Goal: Communication & Community: Answer question/provide support

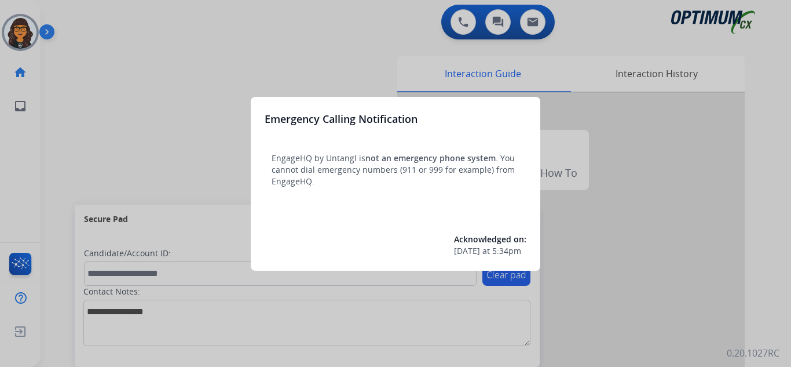
click at [78, 19] on div at bounding box center [395, 183] width 791 height 367
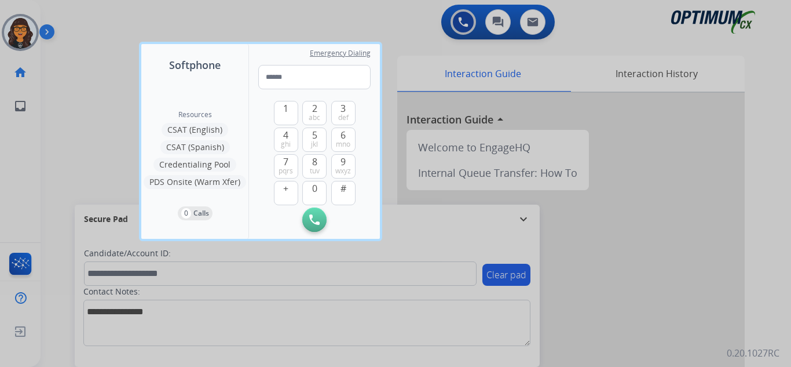
click at [73, 9] on div at bounding box center [395, 183] width 791 height 367
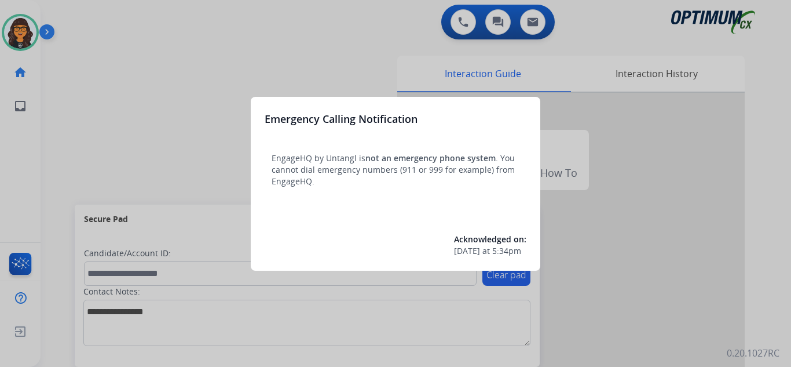
click at [70, 21] on div at bounding box center [395, 183] width 791 height 367
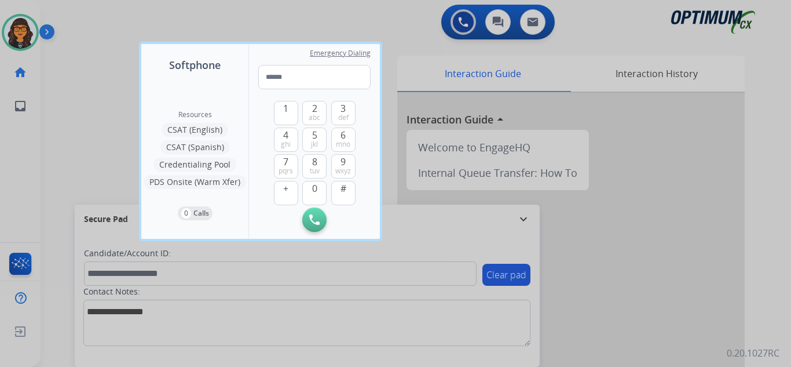
click at [70, 21] on div at bounding box center [395, 183] width 791 height 367
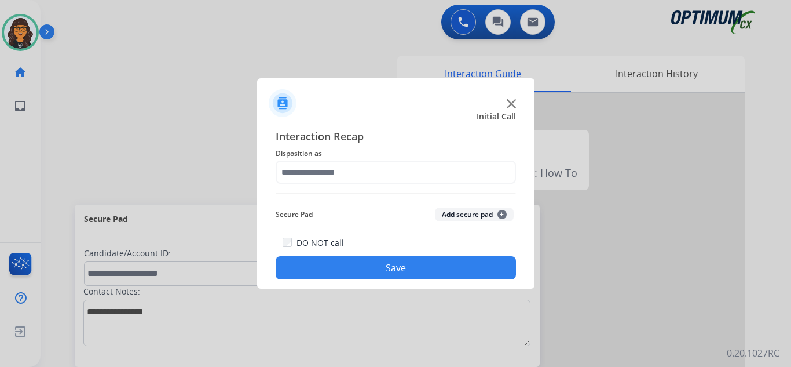
click at [509, 103] on img at bounding box center [511, 103] width 9 height 9
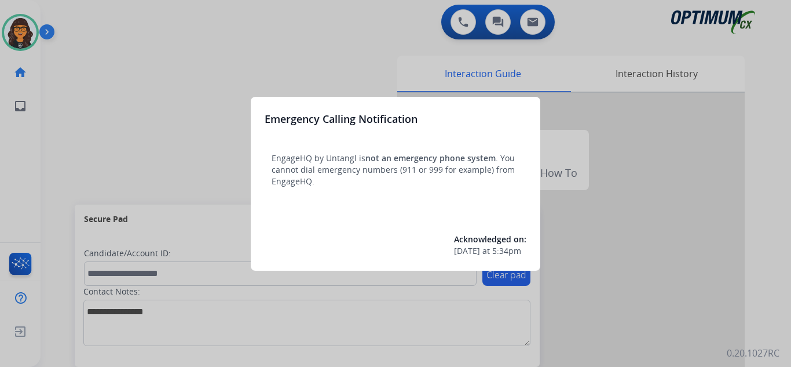
click at [130, 33] on div at bounding box center [395, 183] width 791 height 367
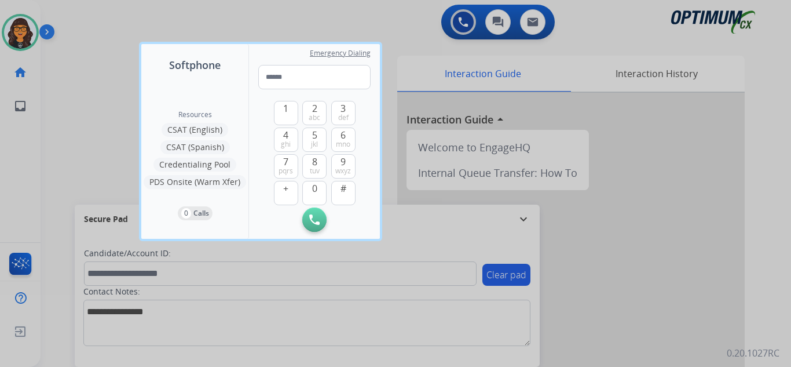
click at [94, 32] on div at bounding box center [395, 183] width 791 height 367
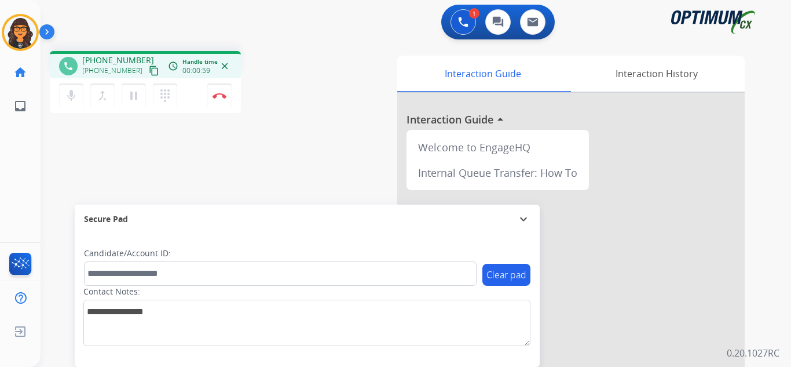
click at [149, 69] on mat-icon "content_copy" at bounding box center [154, 70] width 10 height 10
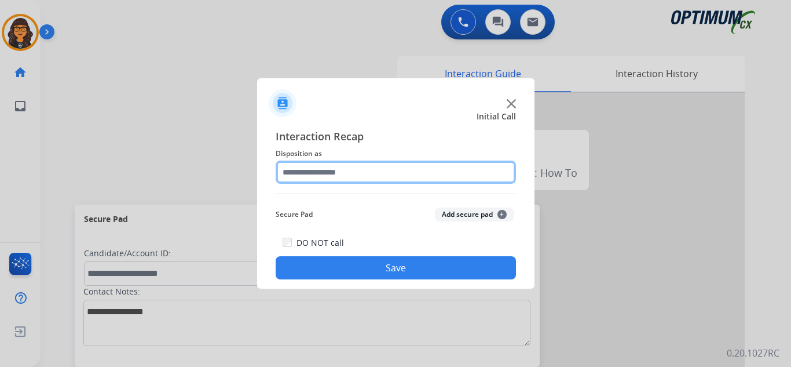
click at [295, 169] on input "text" at bounding box center [396, 171] width 240 height 23
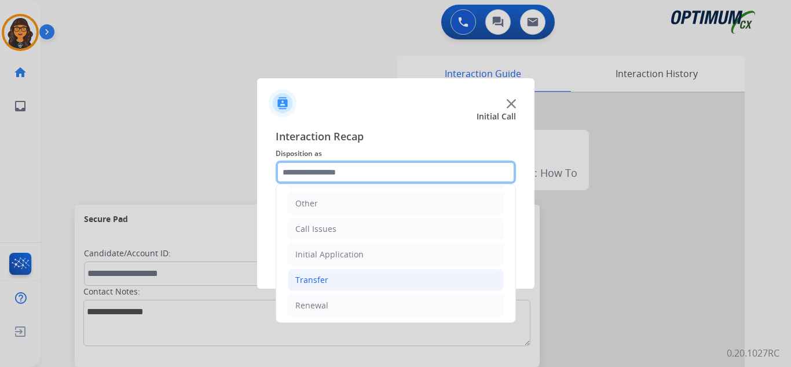
scroll to position [79, 0]
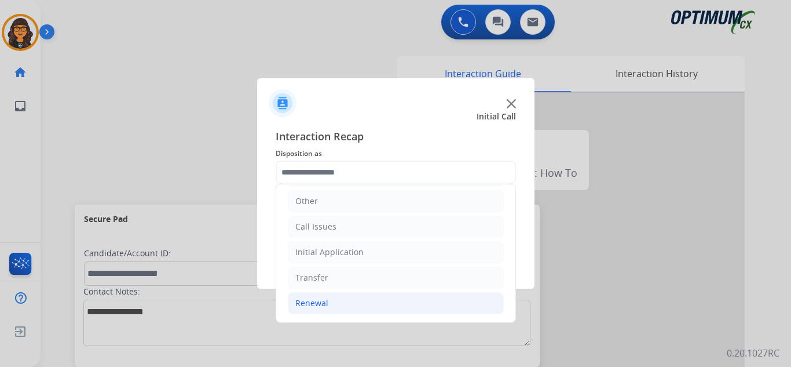
click at [313, 309] on div "Renewal" at bounding box center [311, 303] width 33 height 12
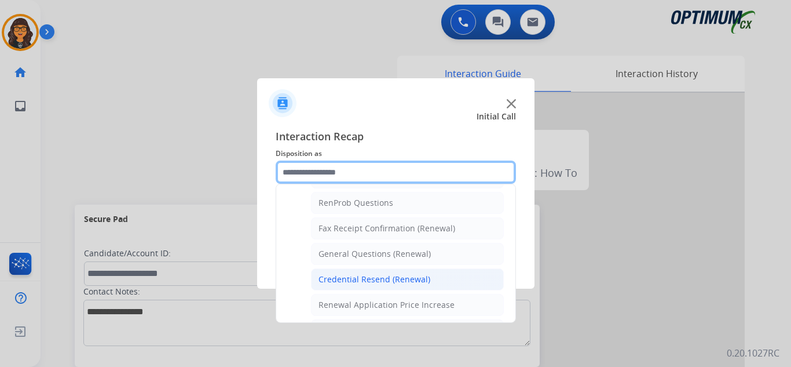
scroll to position [311, 0]
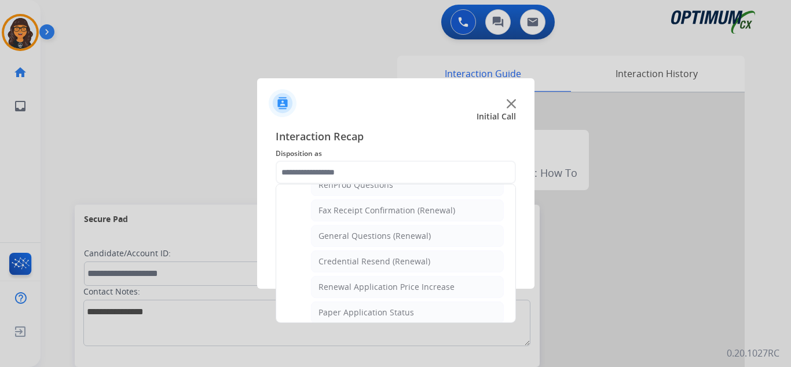
drag, startPoint x: 364, startPoint y: 228, endPoint x: 364, endPoint y: 239, distance: 11.0
click at [364, 228] on li "General Questions (Renewal)" at bounding box center [407, 236] width 193 height 22
type input "**********"
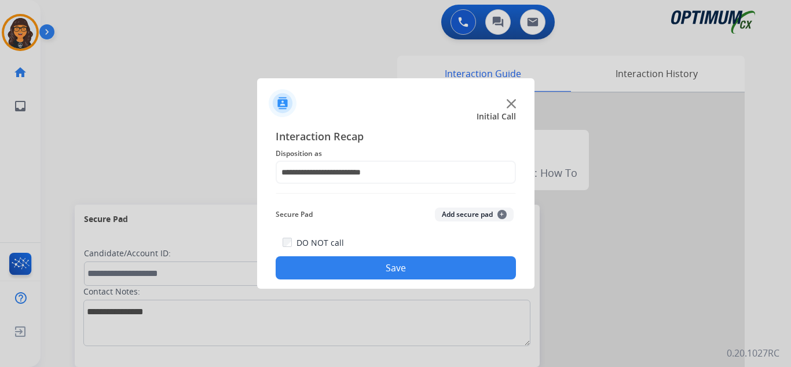
drag, startPoint x: 363, startPoint y: 266, endPoint x: 345, endPoint y: 253, distance: 22.7
click at [363, 266] on button "Save" at bounding box center [396, 267] width 240 height 23
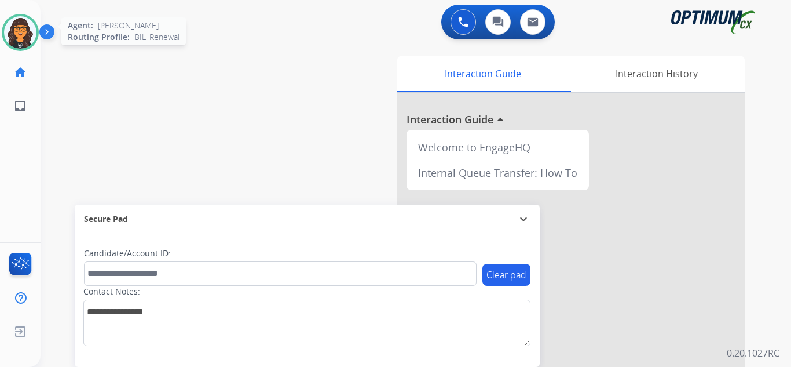
click at [14, 26] on img at bounding box center [20, 32] width 32 height 32
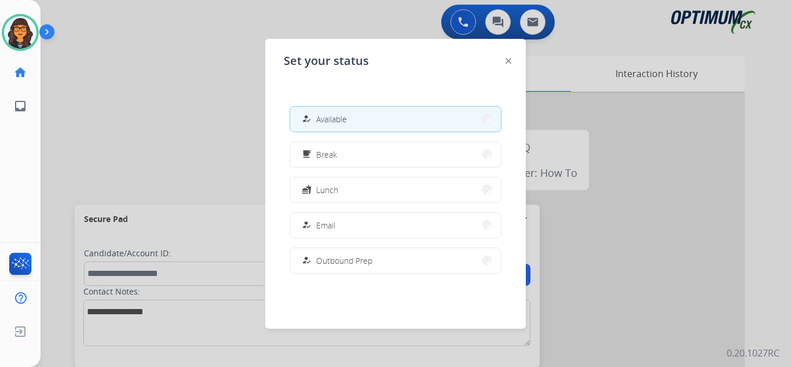
click at [331, 138] on div "how_to_reg Available free_breakfast Break fastfood Lunch how_to_reg Email how_t…" at bounding box center [396, 189] width 224 height 185
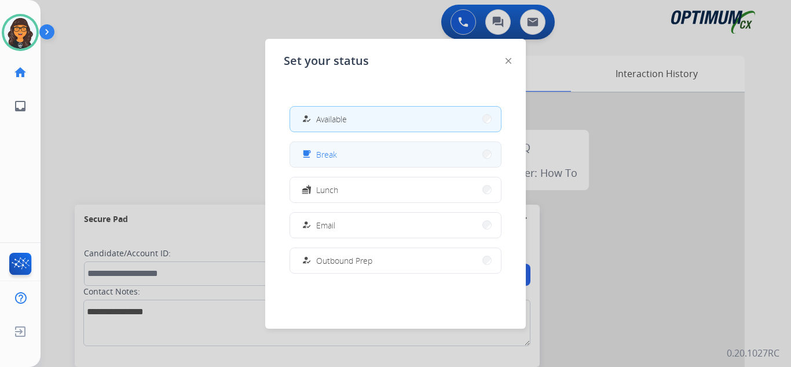
click at [331, 152] on span "Break" at bounding box center [326, 154] width 21 height 12
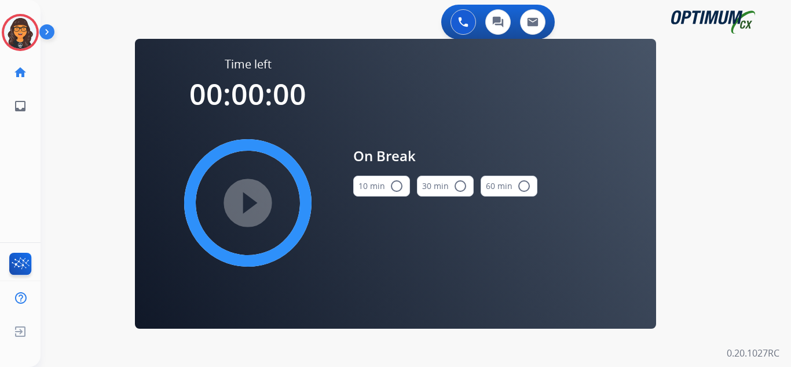
click at [366, 180] on button "10 min radio_button_unchecked" at bounding box center [381, 186] width 57 height 21
click at [255, 205] on mat-icon "play_circle_filled" at bounding box center [248, 203] width 14 height 14
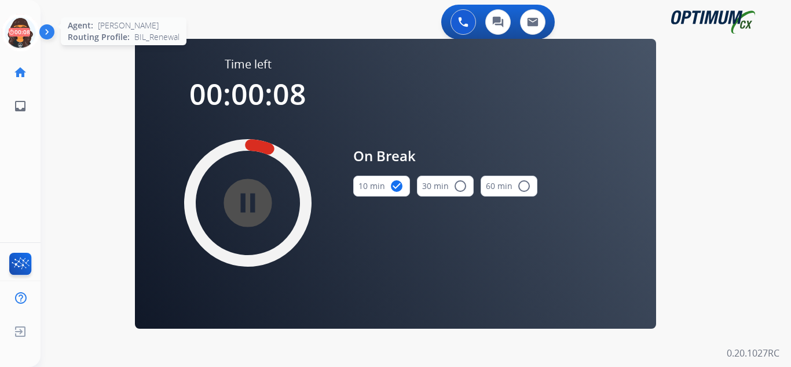
click at [23, 27] on icon at bounding box center [21, 33] width 38 height 38
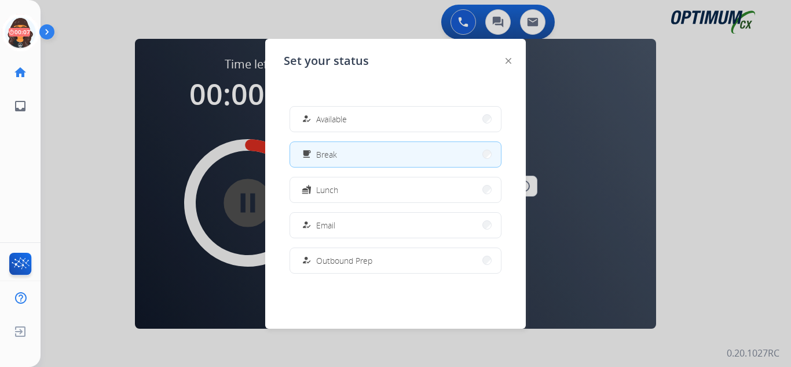
drag, startPoint x: 345, startPoint y: 124, endPoint x: 339, endPoint y: 122, distance: 6.2
click at [345, 123] on span "Available" at bounding box center [331, 119] width 31 height 12
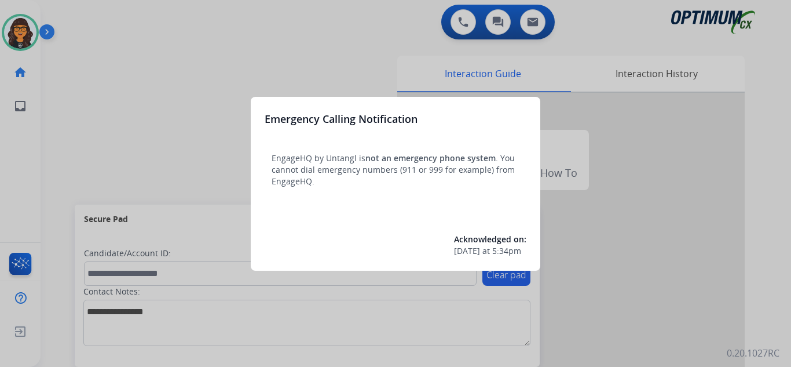
click at [75, 16] on div at bounding box center [395, 183] width 791 height 367
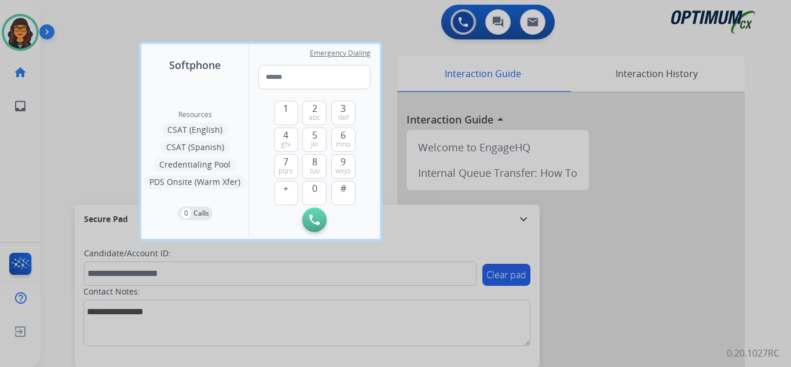
click at [75, 16] on div at bounding box center [395, 183] width 791 height 367
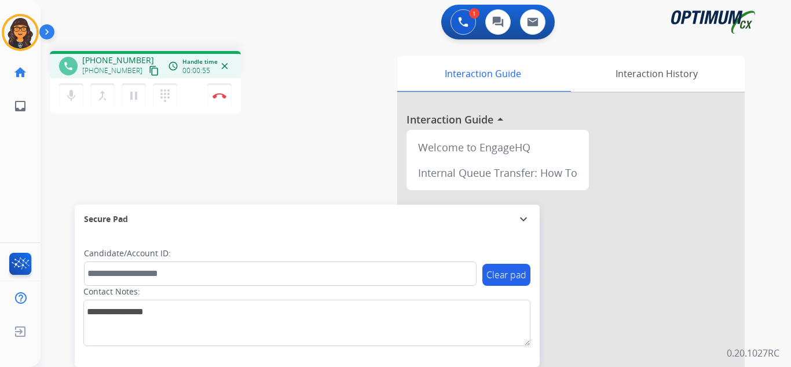
click at [149, 72] on mat-icon "content_copy" at bounding box center [154, 70] width 10 height 10
click at [220, 87] on button "Disconnect" at bounding box center [219, 95] width 24 height 24
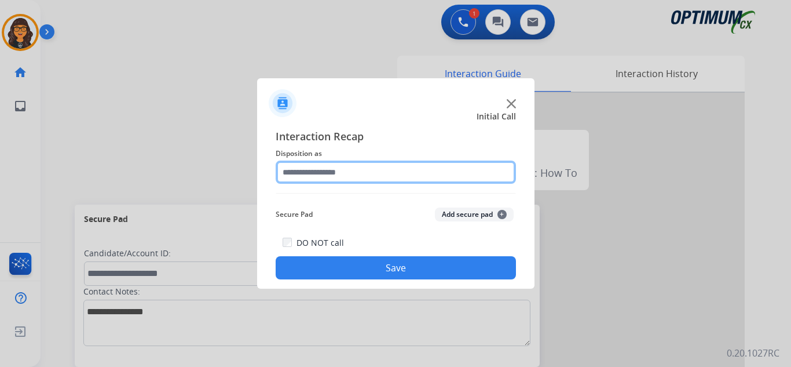
click at [329, 170] on input "text" at bounding box center [396, 171] width 240 height 23
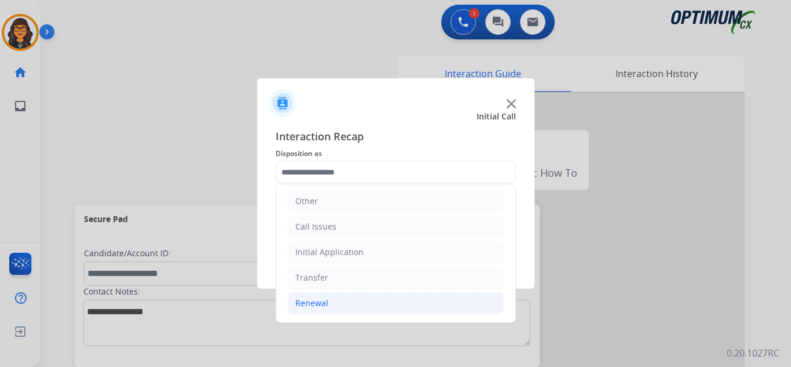
click at [322, 293] on li "Renewal" at bounding box center [396, 303] width 216 height 22
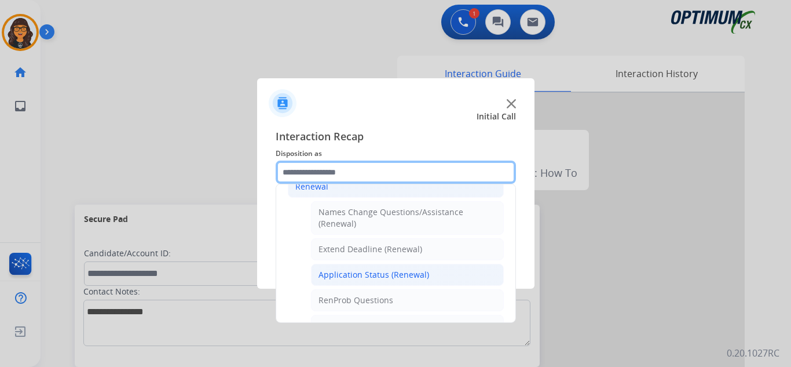
scroll to position [253, 0]
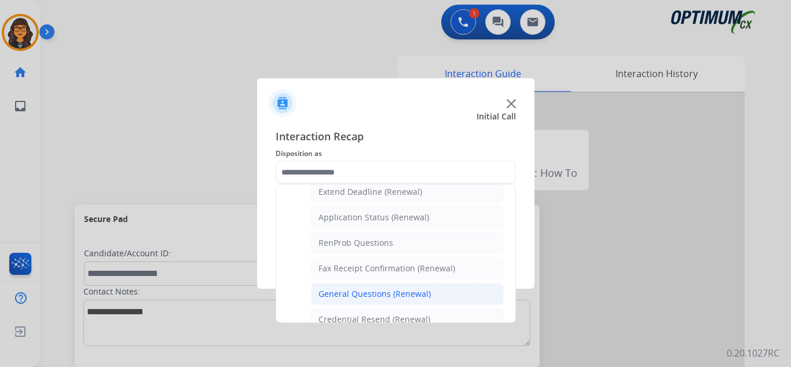
click at [373, 291] on div "General Questions (Renewal)" at bounding box center [375, 294] width 112 height 12
type input "**********"
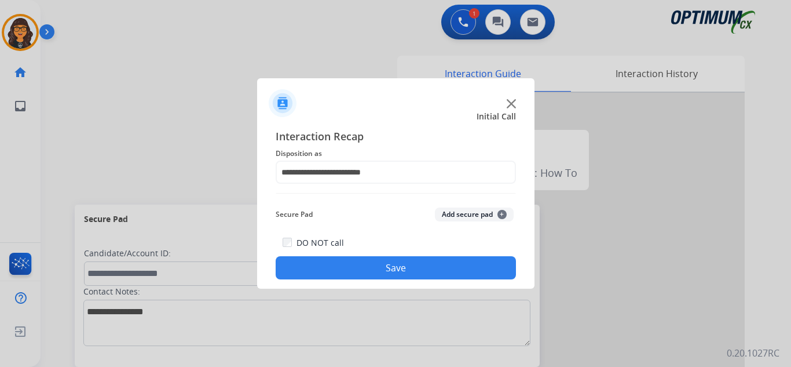
click at [382, 273] on button "Save" at bounding box center [396, 267] width 240 height 23
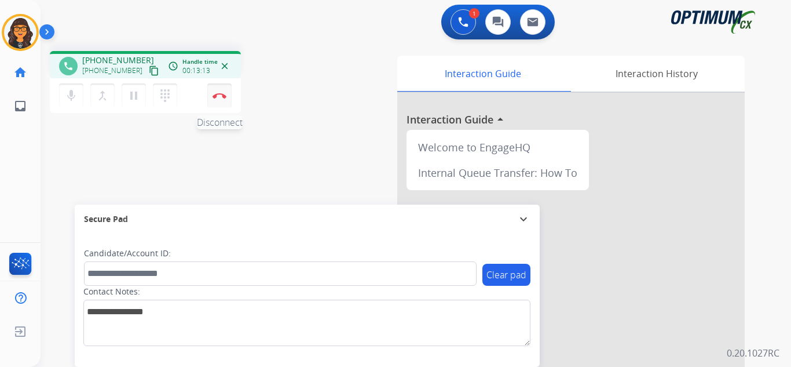
click at [221, 93] on img at bounding box center [220, 96] width 14 height 6
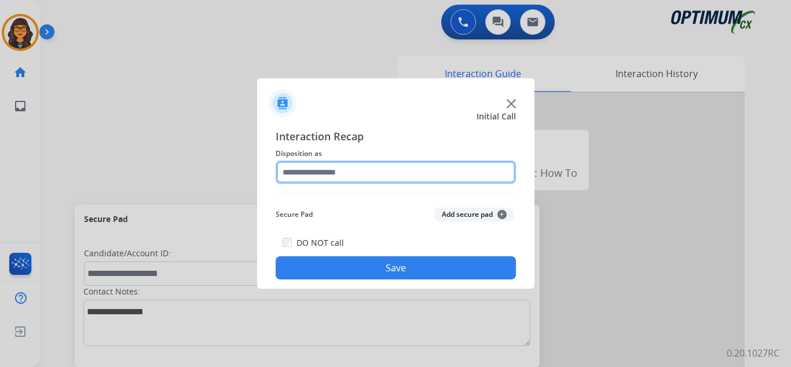
click at [320, 174] on input "text" at bounding box center [396, 171] width 240 height 23
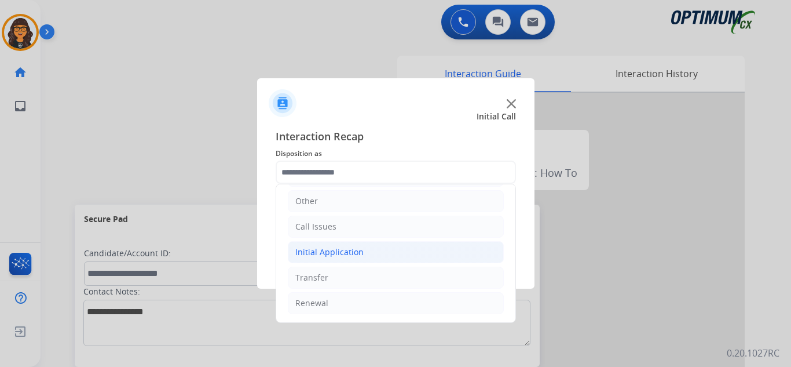
click at [355, 248] on div "Initial Application" at bounding box center [329, 252] width 68 height 12
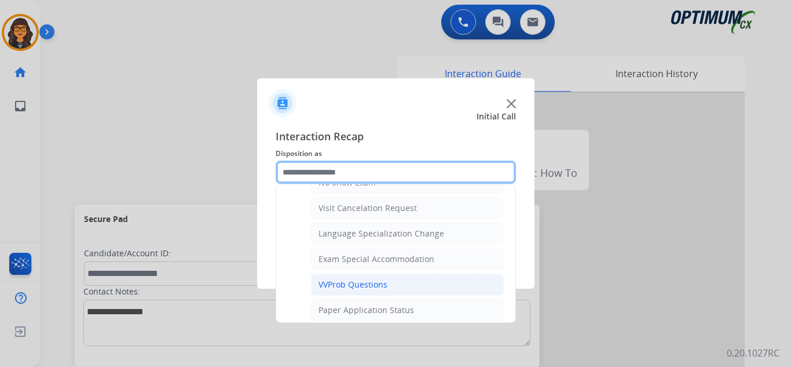
scroll to position [600, 0]
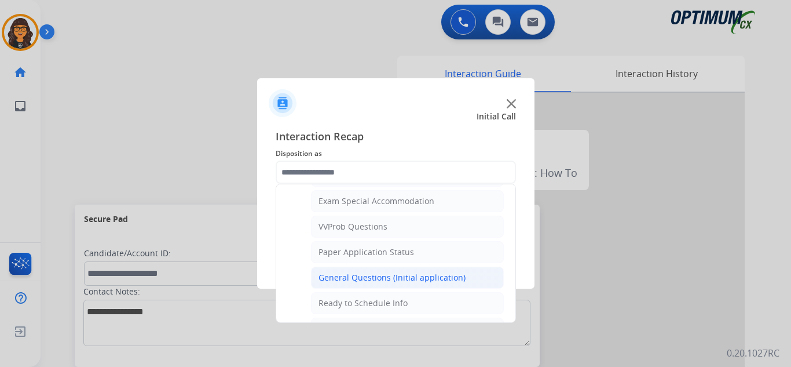
click at [354, 282] on div "General Questions (Initial application)" at bounding box center [392, 278] width 147 height 12
type input "**********"
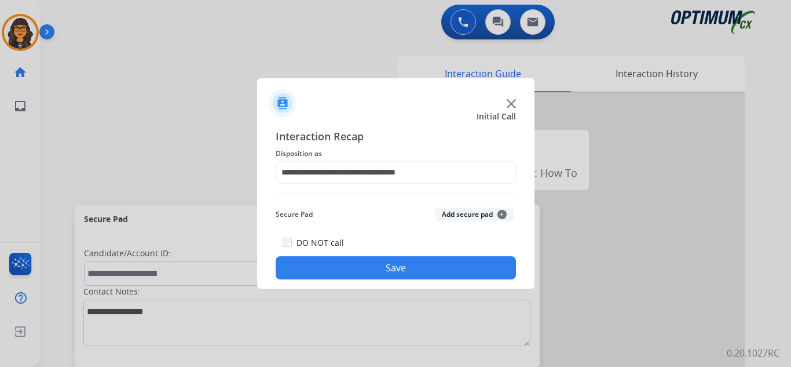
click at [349, 262] on button "Save" at bounding box center [396, 267] width 240 height 23
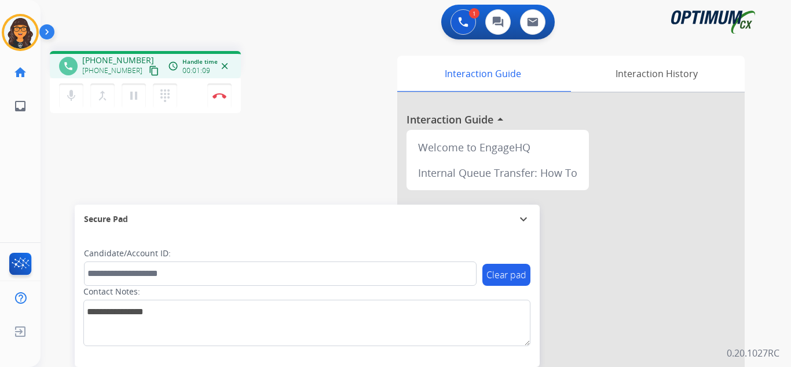
click at [149, 67] on mat-icon "content_copy" at bounding box center [154, 70] width 10 height 10
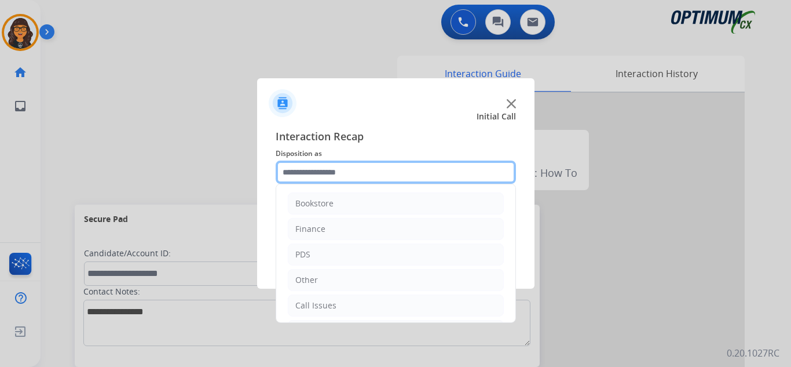
click at [304, 169] on input "text" at bounding box center [396, 171] width 240 height 23
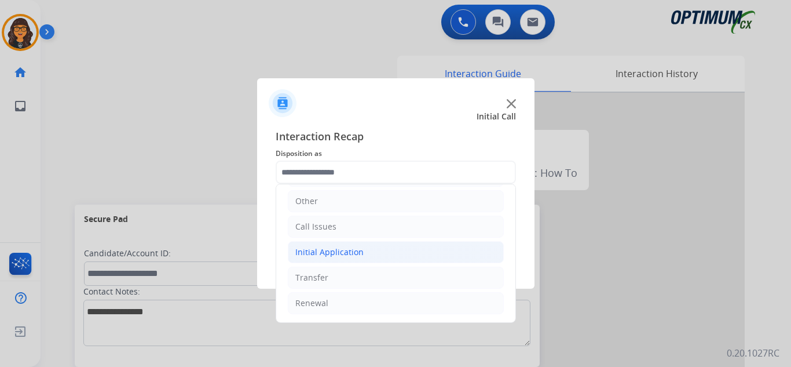
click at [335, 247] on div "Initial Application" at bounding box center [329, 252] width 68 height 12
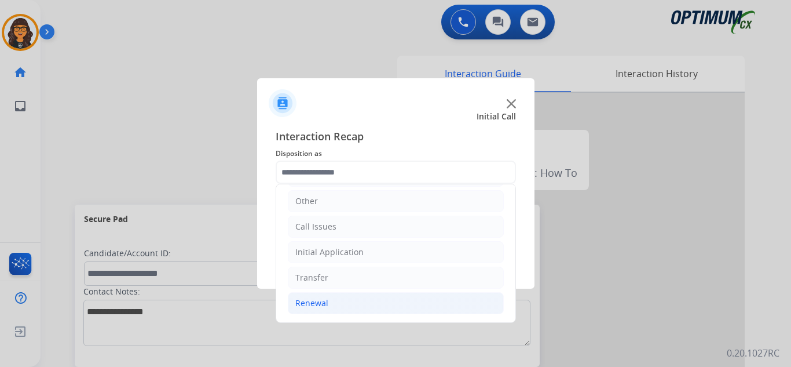
click at [314, 296] on li "Renewal" at bounding box center [396, 303] width 216 height 22
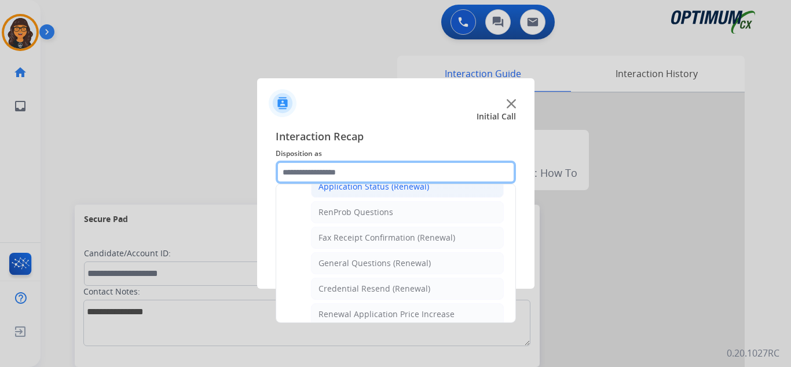
scroll to position [311, 0]
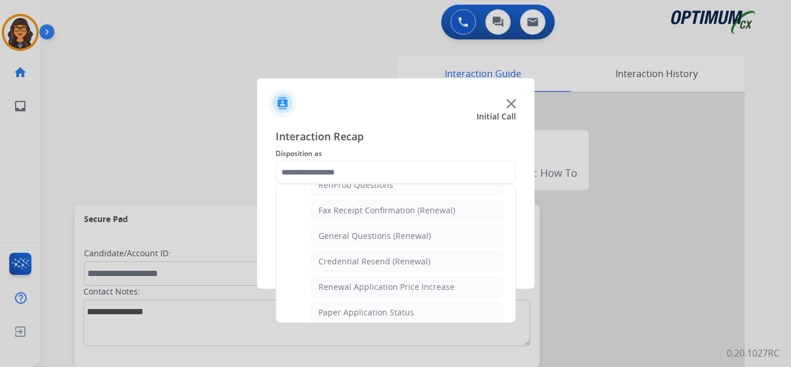
click at [391, 262] on div "Credential Resend (Renewal)" at bounding box center [375, 261] width 112 height 12
type input "**********"
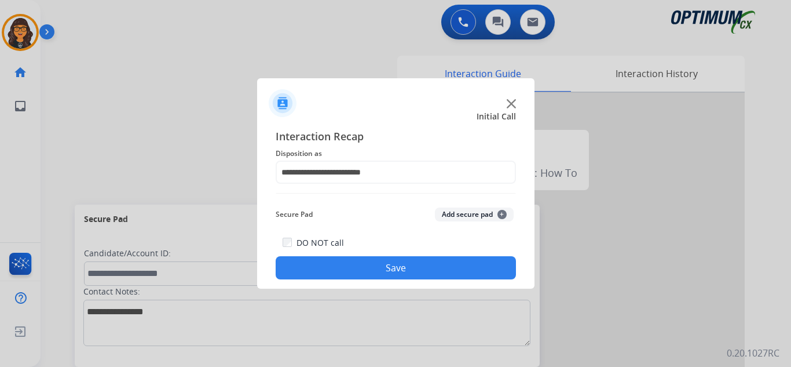
click at [383, 276] on button "Save" at bounding box center [396, 267] width 240 height 23
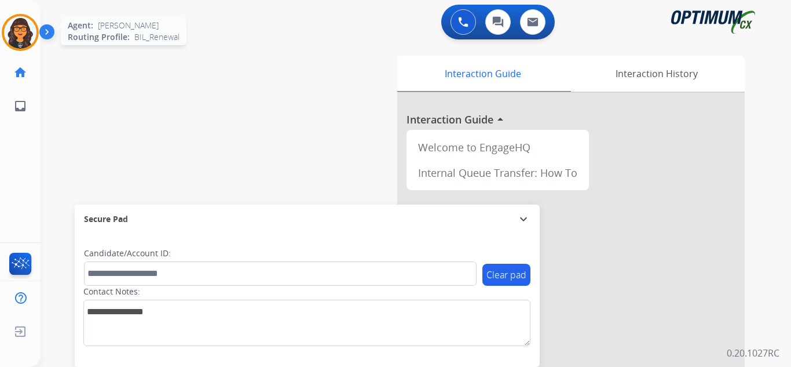
click at [12, 40] on img at bounding box center [20, 32] width 32 height 32
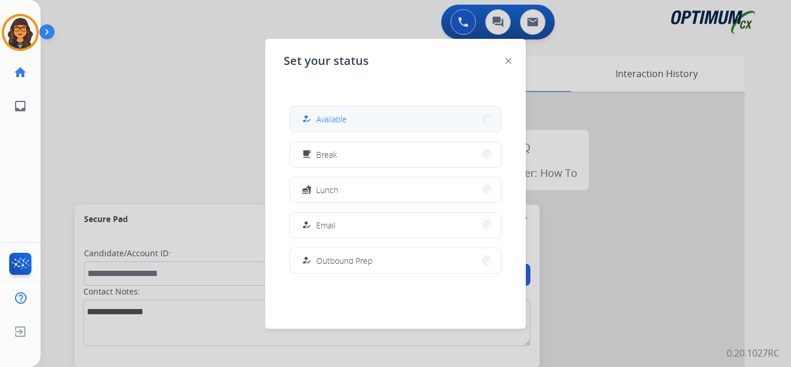
click at [376, 123] on button "how_to_reg Available" at bounding box center [395, 119] width 211 height 25
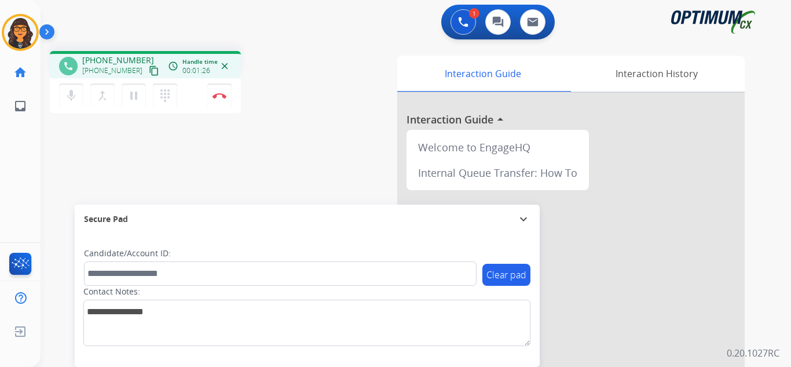
click at [149, 67] on mat-icon "content_copy" at bounding box center [154, 70] width 10 height 10
click at [217, 97] on img at bounding box center [220, 96] width 14 height 6
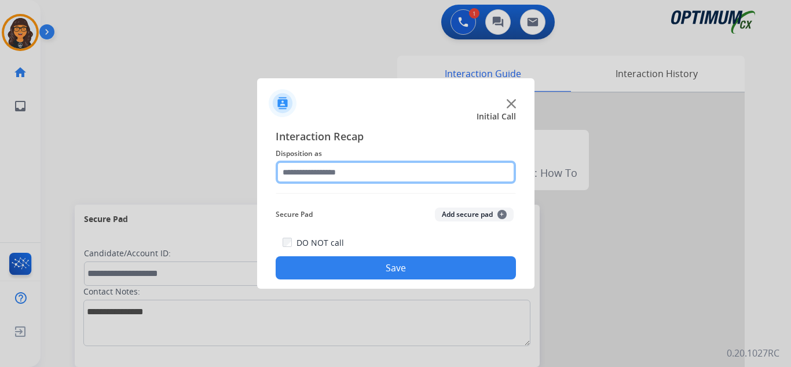
click at [318, 166] on input "text" at bounding box center [396, 171] width 240 height 23
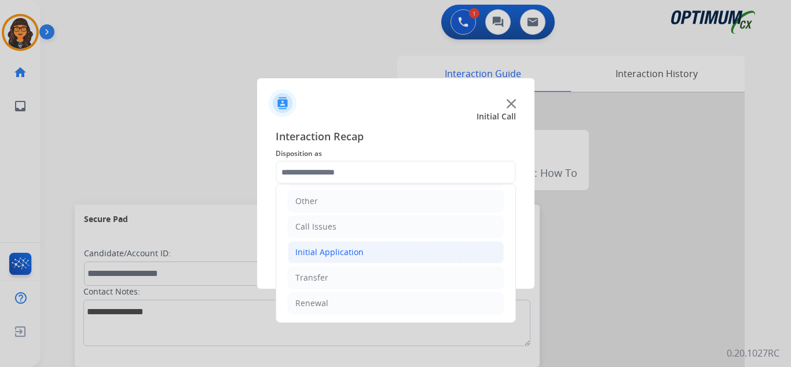
drag, startPoint x: 330, startPoint y: 251, endPoint x: 359, endPoint y: 262, distance: 31.0
click at [330, 251] on div "Initial Application" at bounding box center [329, 252] width 68 height 12
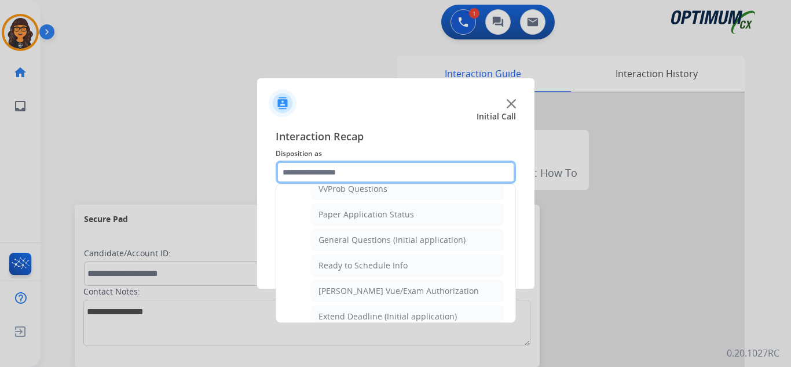
scroll to position [658, 0]
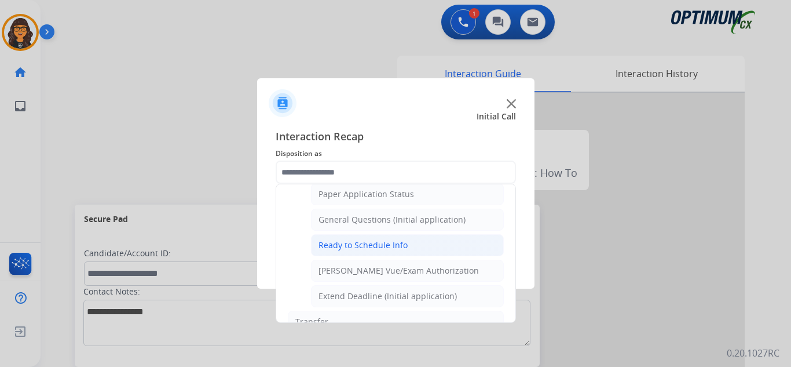
click at [389, 239] on div "Ready to Schedule Info" at bounding box center [363, 245] width 89 height 12
type input "**********"
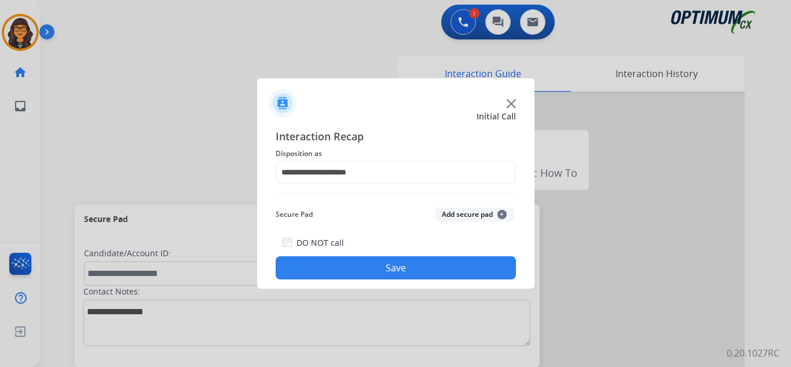
click at [390, 251] on div "DO NOT call Save" at bounding box center [396, 257] width 240 height 44
click at [390, 261] on button "Save" at bounding box center [396, 267] width 240 height 23
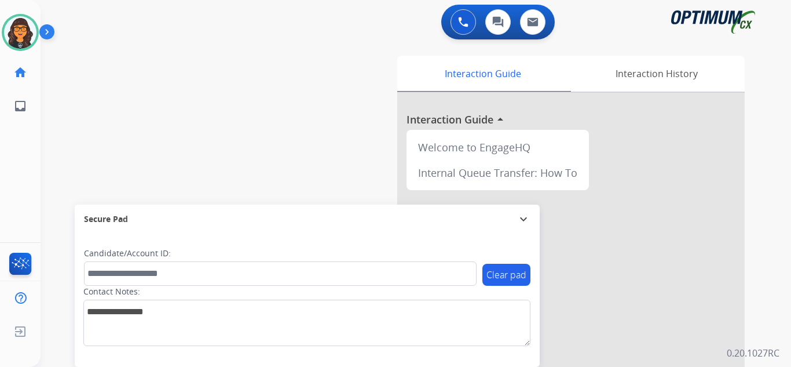
click at [10, 34] on img at bounding box center [20, 32] width 32 height 32
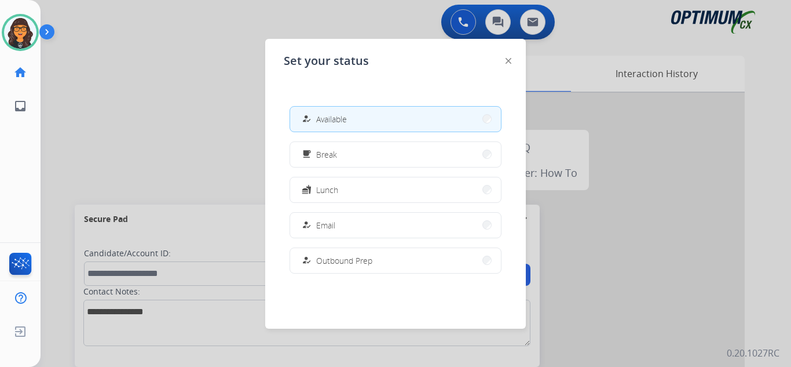
click at [334, 181] on button "fastfood Lunch" at bounding box center [395, 189] width 211 height 25
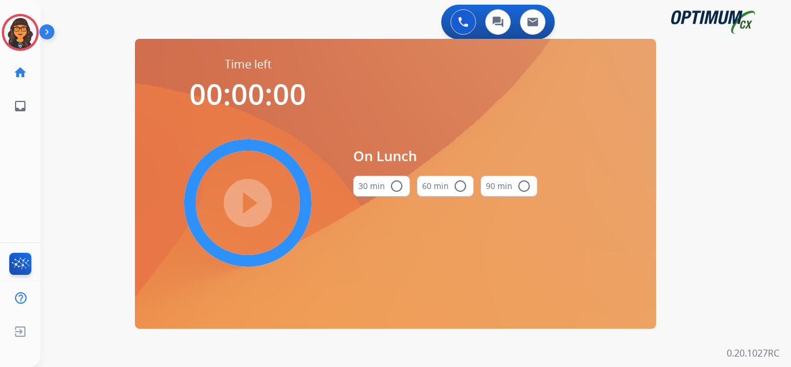
click at [390, 180] on mat-icon "radio_button_unchecked" at bounding box center [397, 186] width 14 height 14
click at [254, 199] on mat-icon "play_circle_filled" at bounding box center [248, 203] width 14 height 14
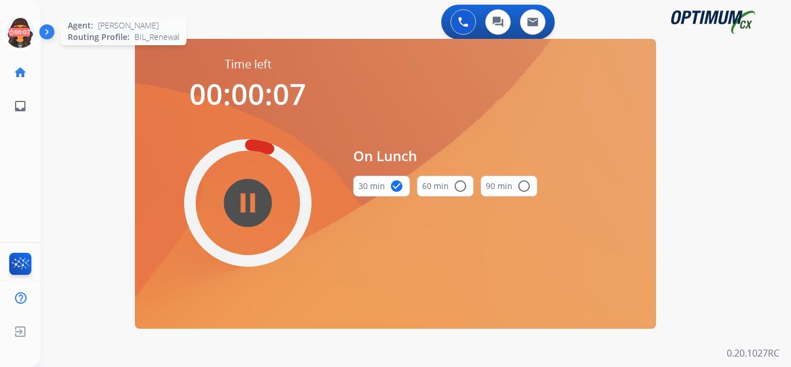
drag, startPoint x: 19, startPoint y: 33, endPoint x: 38, endPoint y: 34, distance: 19.2
click at [19, 33] on icon at bounding box center [21, 33] width 38 height 38
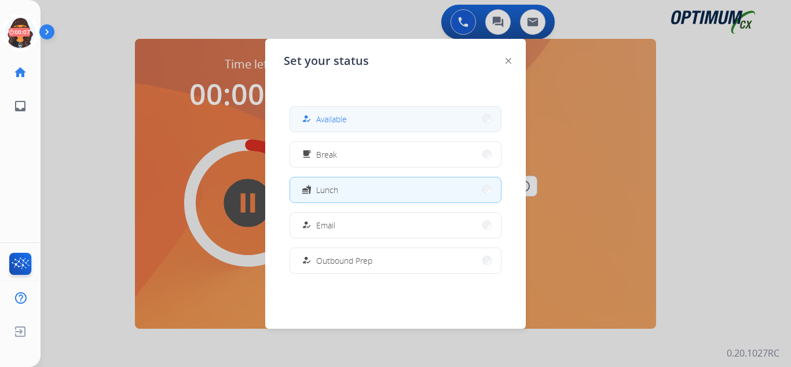
click at [349, 119] on button "how_to_reg Available" at bounding box center [395, 119] width 211 height 25
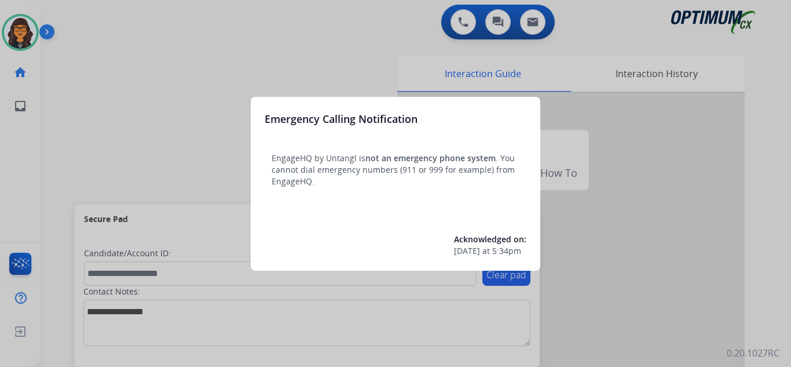
click at [78, 23] on div at bounding box center [395, 183] width 791 height 367
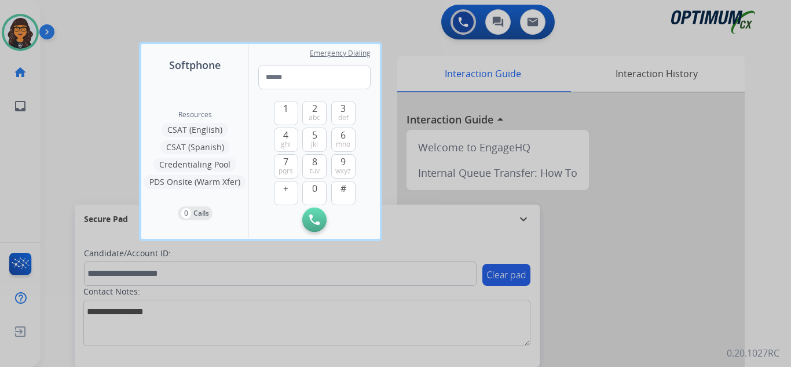
click at [79, 22] on div at bounding box center [395, 183] width 791 height 367
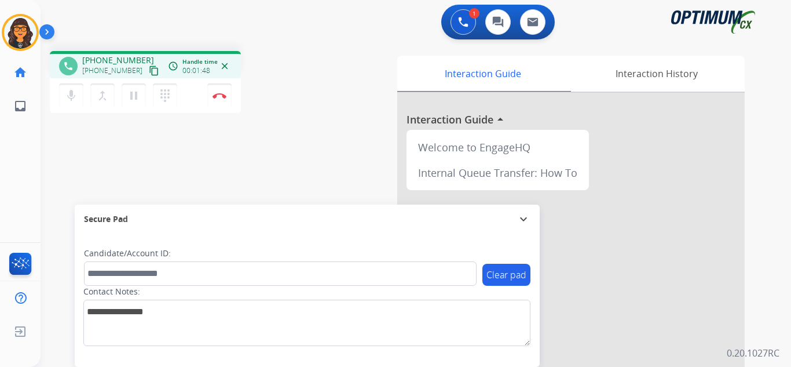
click at [149, 70] on mat-icon "content_copy" at bounding box center [154, 70] width 10 height 10
click at [219, 94] on img at bounding box center [220, 96] width 14 height 6
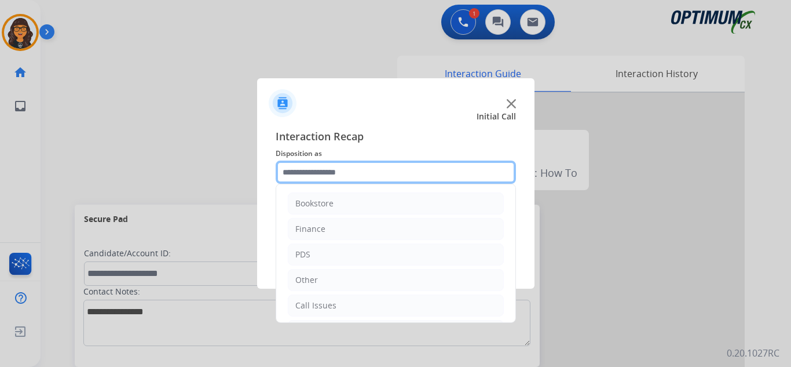
click at [297, 166] on input "text" at bounding box center [396, 171] width 240 height 23
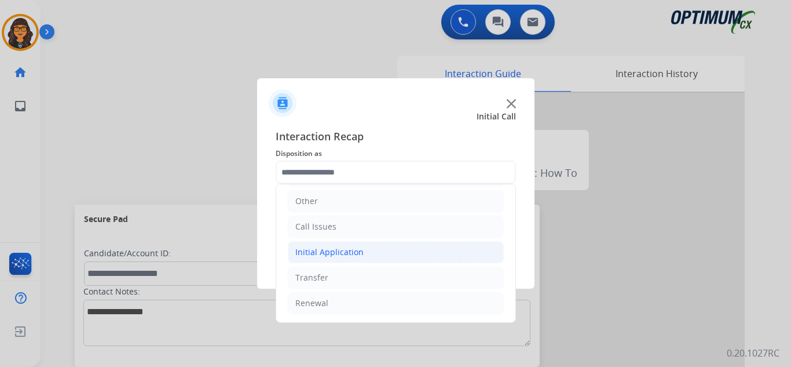
click at [348, 252] on div "Initial Application" at bounding box center [329, 252] width 68 height 12
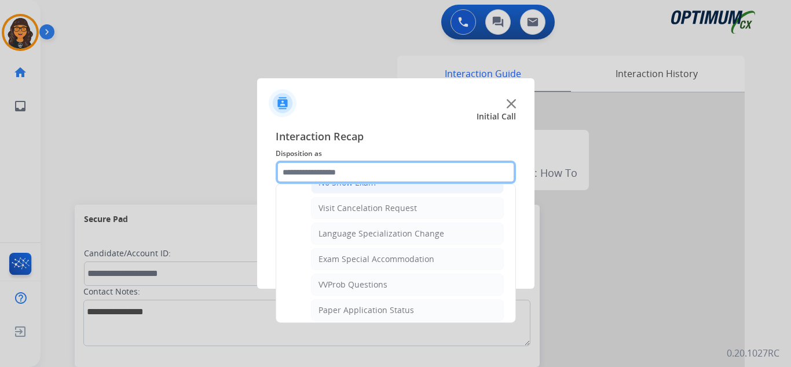
scroll to position [658, 0]
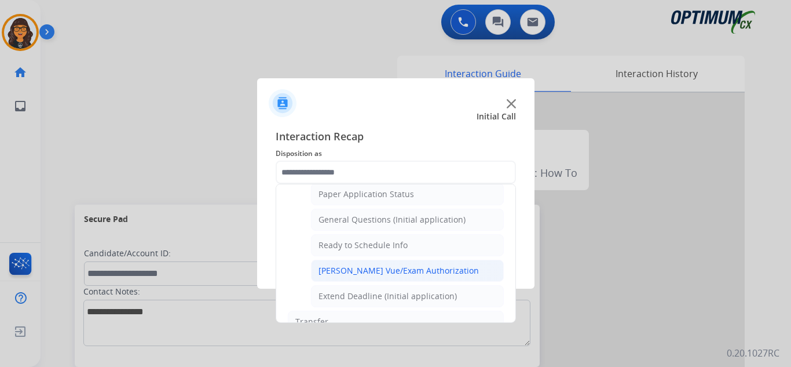
click at [379, 264] on li "Pearson Vue/Exam Authorization" at bounding box center [407, 271] width 193 height 22
type input "**********"
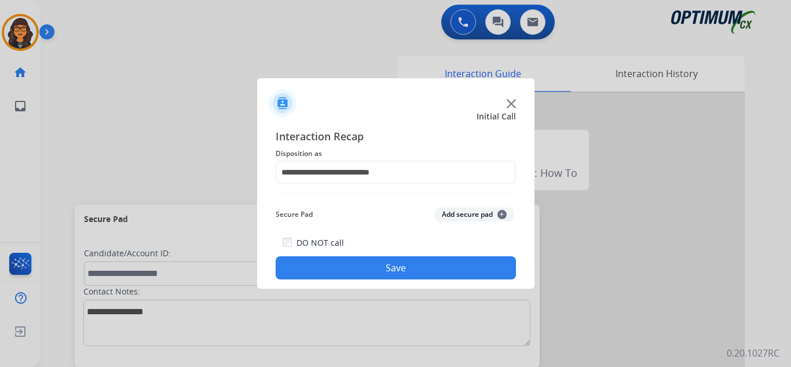
click at [379, 264] on button "Save" at bounding box center [396, 267] width 240 height 23
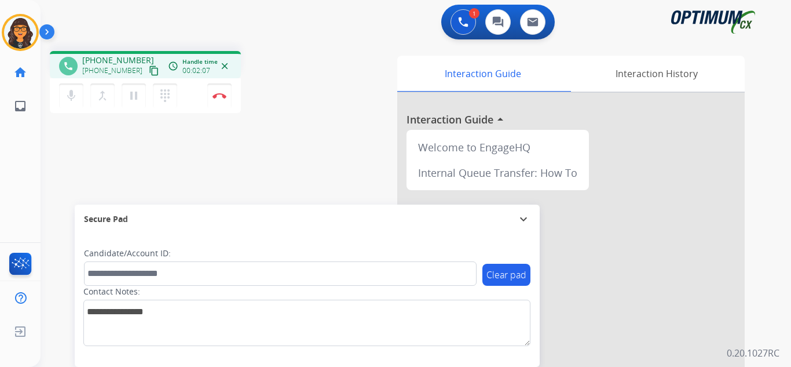
click at [149, 72] on mat-icon "content_copy" at bounding box center [154, 70] width 10 height 10
click at [224, 98] on button "Disconnect" at bounding box center [219, 95] width 24 height 24
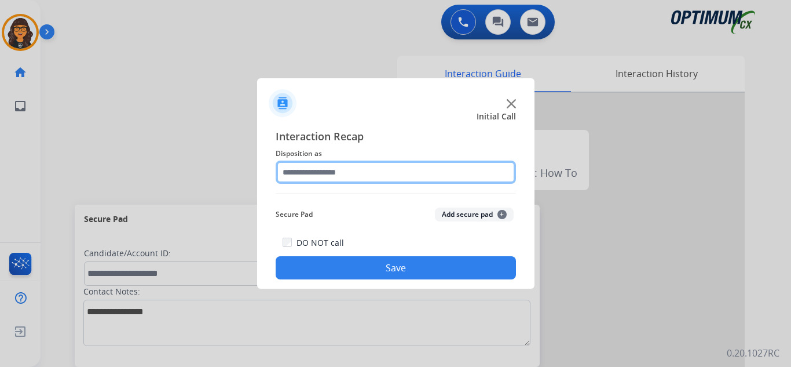
click at [324, 177] on input "text" at bounding box center [396, 171] width 240 height 23
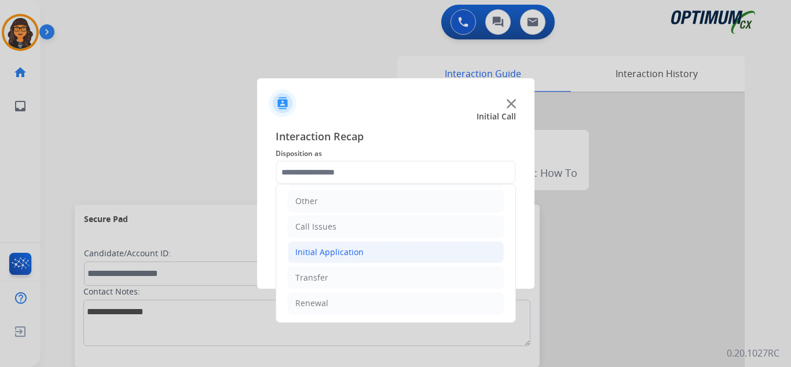
click at [338, 246] on li "Initial Application" at bounding box center [396, 252] width 216 height 22
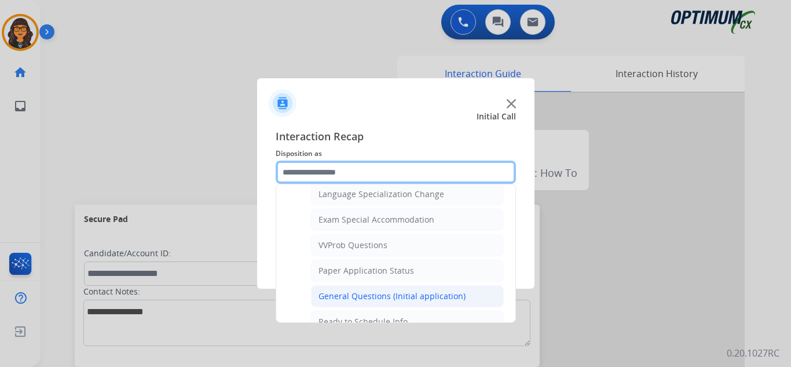
scroll to position [600, 0]
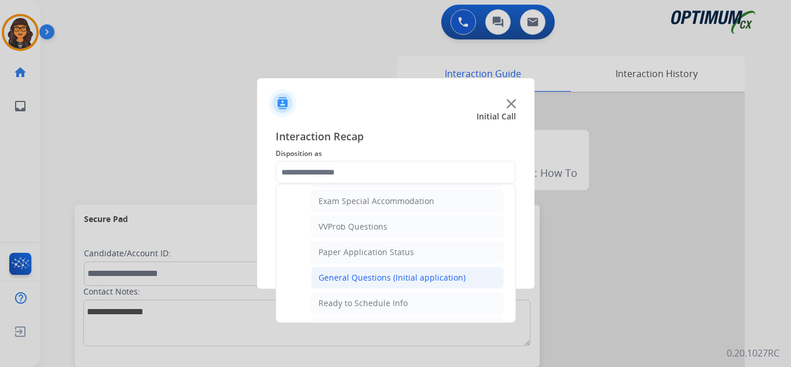
click at [365, 282] on div "General Questions (Initial application)" at bounding box center [392, 278] width 147 height 12
type input "**********"
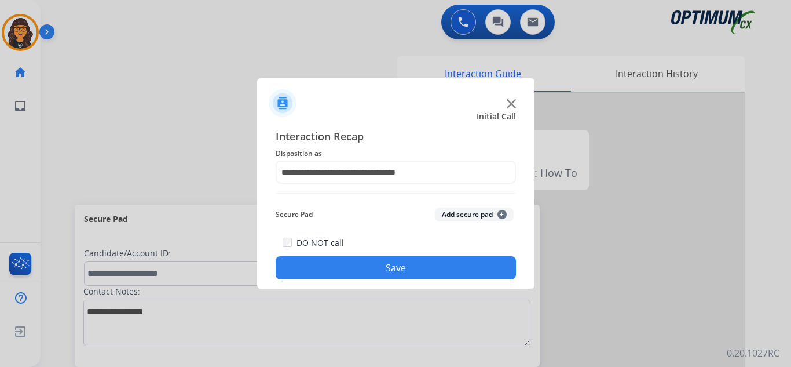
click at [360, 266] on button "Save" at bounding box center [396, 267] width 240 height 23
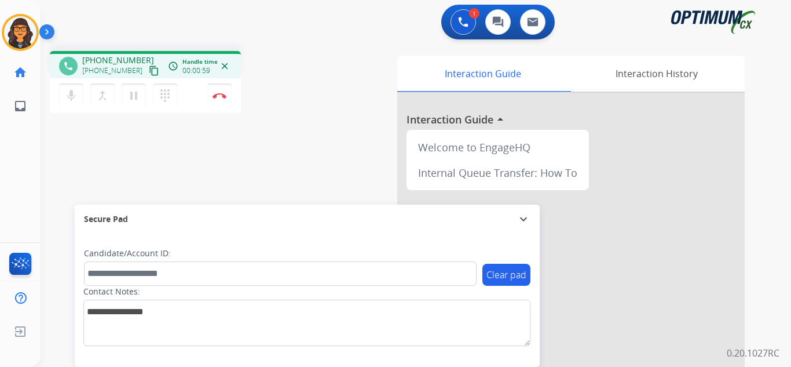
drag, startPoint x: 140, startPoint y: 71, endPoint x: 140, endPoint y: 61, distance: 10.4
click at [149, 71] on mat-icon "content_copy" at bounding box center [154, 70] width 10 height 10
click at [149, 66] on mat-icon "content_copy" at bounding box center [154, 70] width 10 height 10
click at [149, 68] on mat-icon "content_copy" at bounding box center [154, 70] width 10 height 10
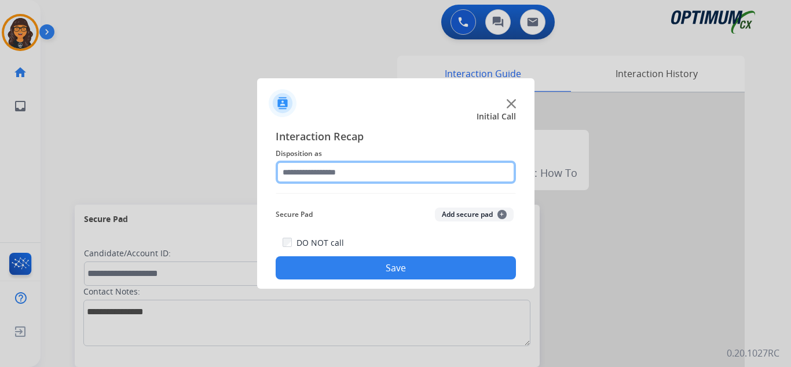
click at [319, 169] on input "text" at bounding box center [396, 171] width 240 height 23
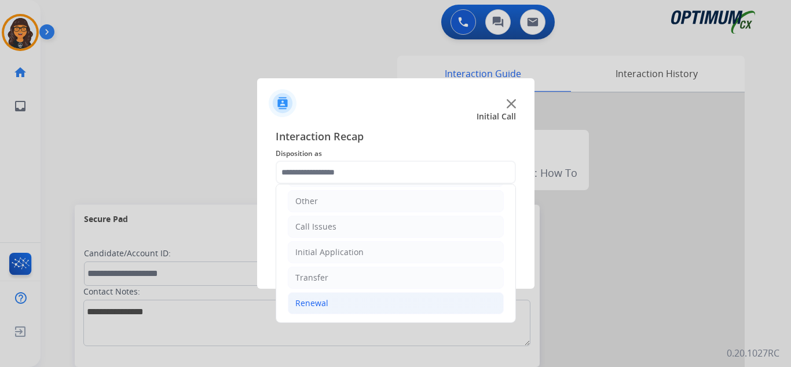
click at [317, 302] on div "Renewal" at bounding box center [311, 303] width 33 height 12
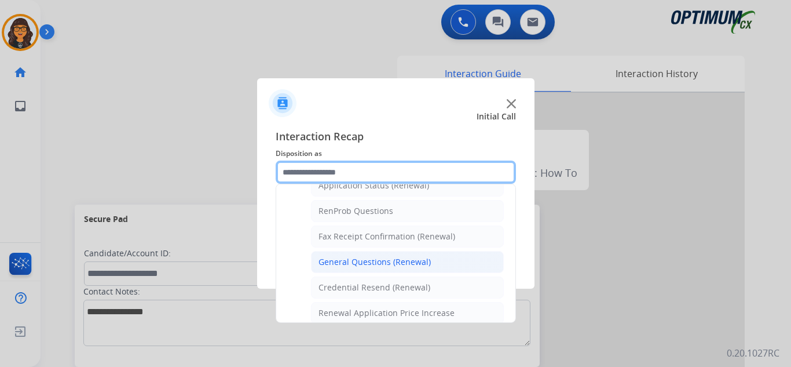
scroll to position [311, 0]
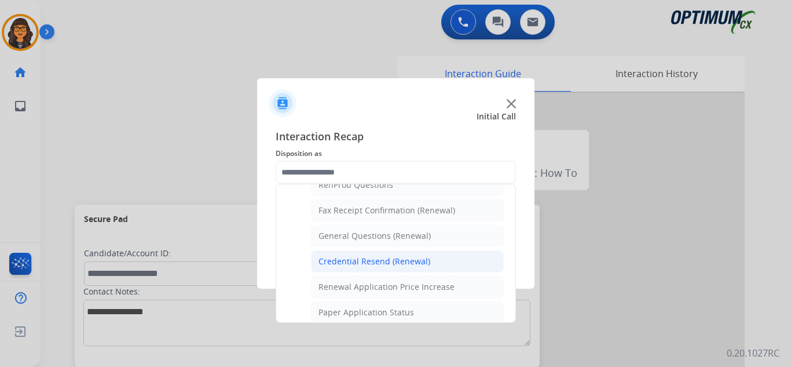
click at [377, 264] on div "Credential Resend (Renewal)" at bounding box center [375, 261] width 112 height 12
type input "**********"
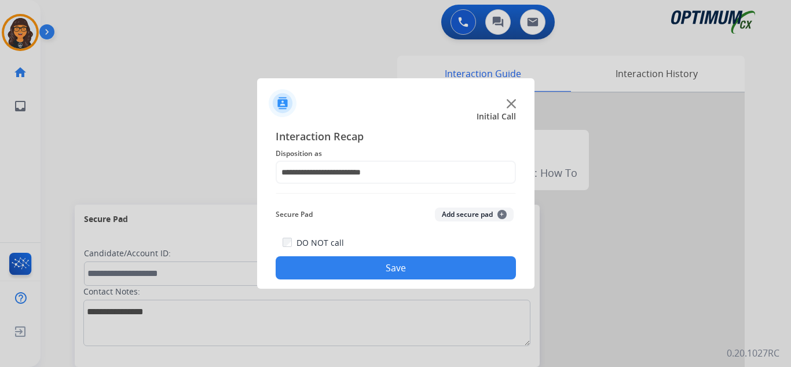
click at [377, 264] on button "Save" at bounding box center [396, 267] width 240 height 23
